Goal: Find specific fact: Find specific fact

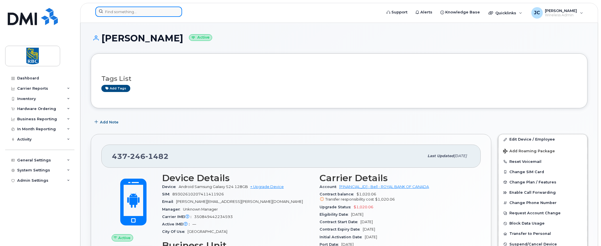
click at [138, 11] on input at bounding box center [138, 12] width 87 height 10
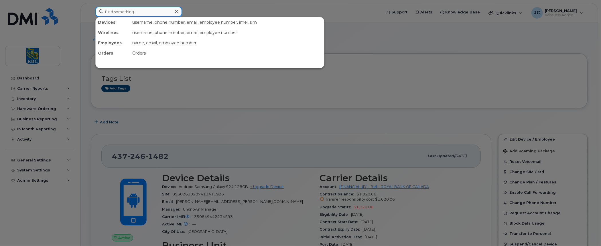
paste input "3653404107"
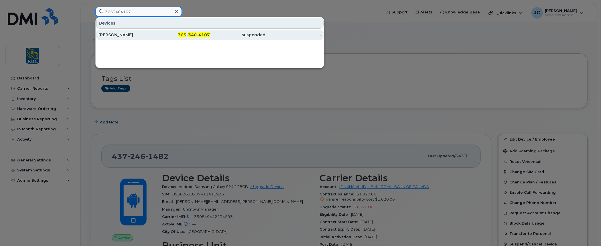
type input "3653404107"
click at [125, 34] on div "[PERSON_NAME]" at bounding box center [126, 35] width 56 height 6
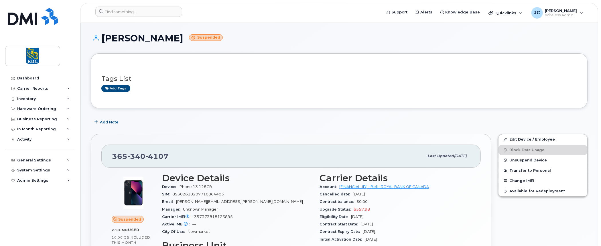
drag, startPoint x: 176, startPoint y: 38, endPoint x: 101, endPoint y: 36, distance: 75.3
click at [101, 36] on h1 "[PERSON_NAME] Suspended" at bounding box center [339, 38] width 496 height 10
copy h1 "[PERSON_NAME]"
drag, startPoint x: 167, startPoint y: 155, endPoint x: 112, endPoint y: 154, distance: 54.4
click at [112, 154] on span "[PHONE_NUMBER]" at bounding box center [140, 156] width 57 height 9
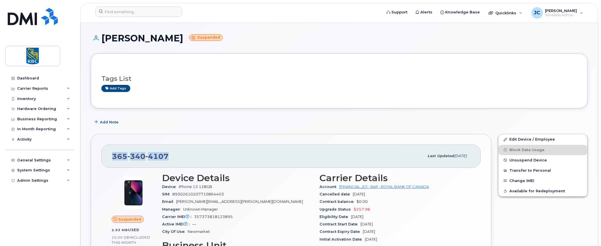
copy span "[PHONE_NUMBER]"
